Goal: Task Accomplishment & Management: Manage account settings

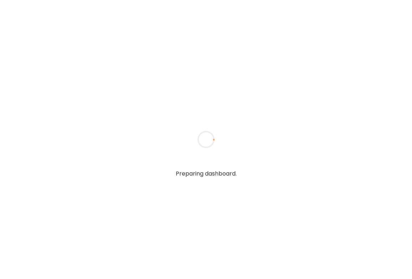
type input "**********"
type textarea "**********"
type input "**********"
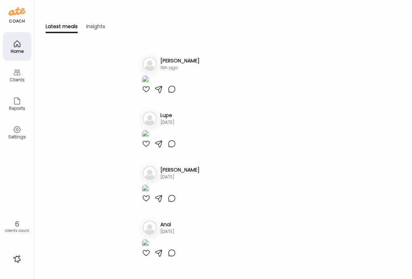
click at [18, 75] on icon at bounding box center [17, 72] width 9 height 9
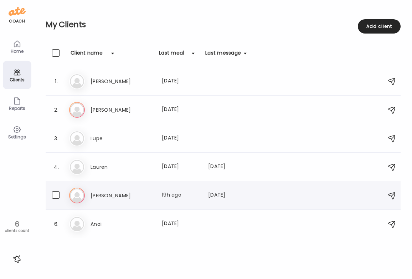
click at [166, 200] on div "La [PERSON_NAME] Last meal: 19h ago Last message: [DATE] You:" at bounding box center [224, 196] width 310 height 16
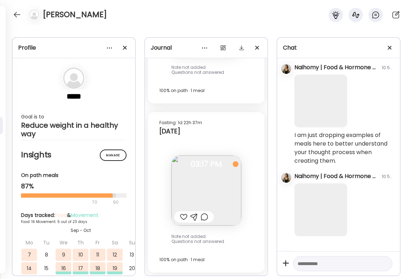
scroll to position [457, 0]
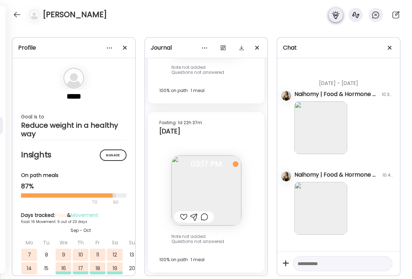
click at [335, 15] on icon at bounding box center [335, 15] width 7 height 8
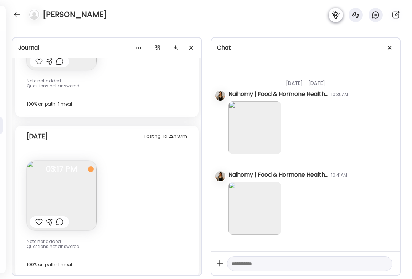
scroll to position [431, 0]
click at [356, 15] on icon at bounding box center [355, 15] width 7 height 6
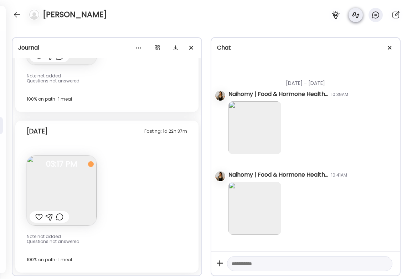
scroll to position [414, 0]
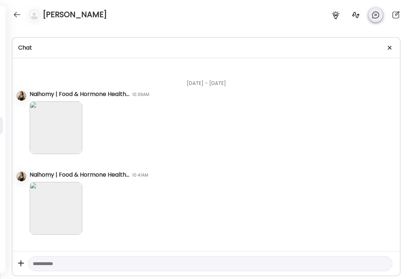
click at [379, 16] on icon at bounding box center [376, 15] width 9 height 9
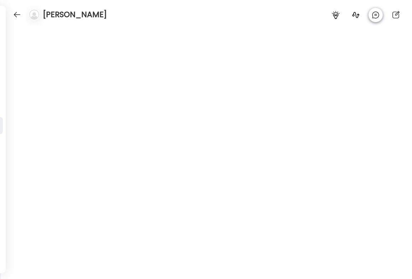
scroll to position [1638, 0]
click at [352, 17] on icon at bounding box center [356, 15] width 9 height 9
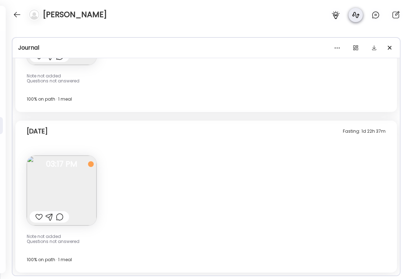
scroll to position [5041, 0]
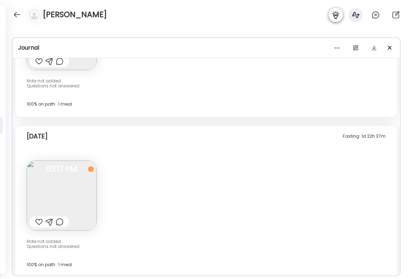
click at [333, 16] on icon at bounding box center [336, 15] width 9 height 9
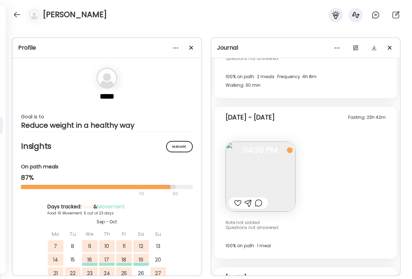
scroll to position [6220, 0]
